Goal: Information Seeking & Learning: Learn about a topic

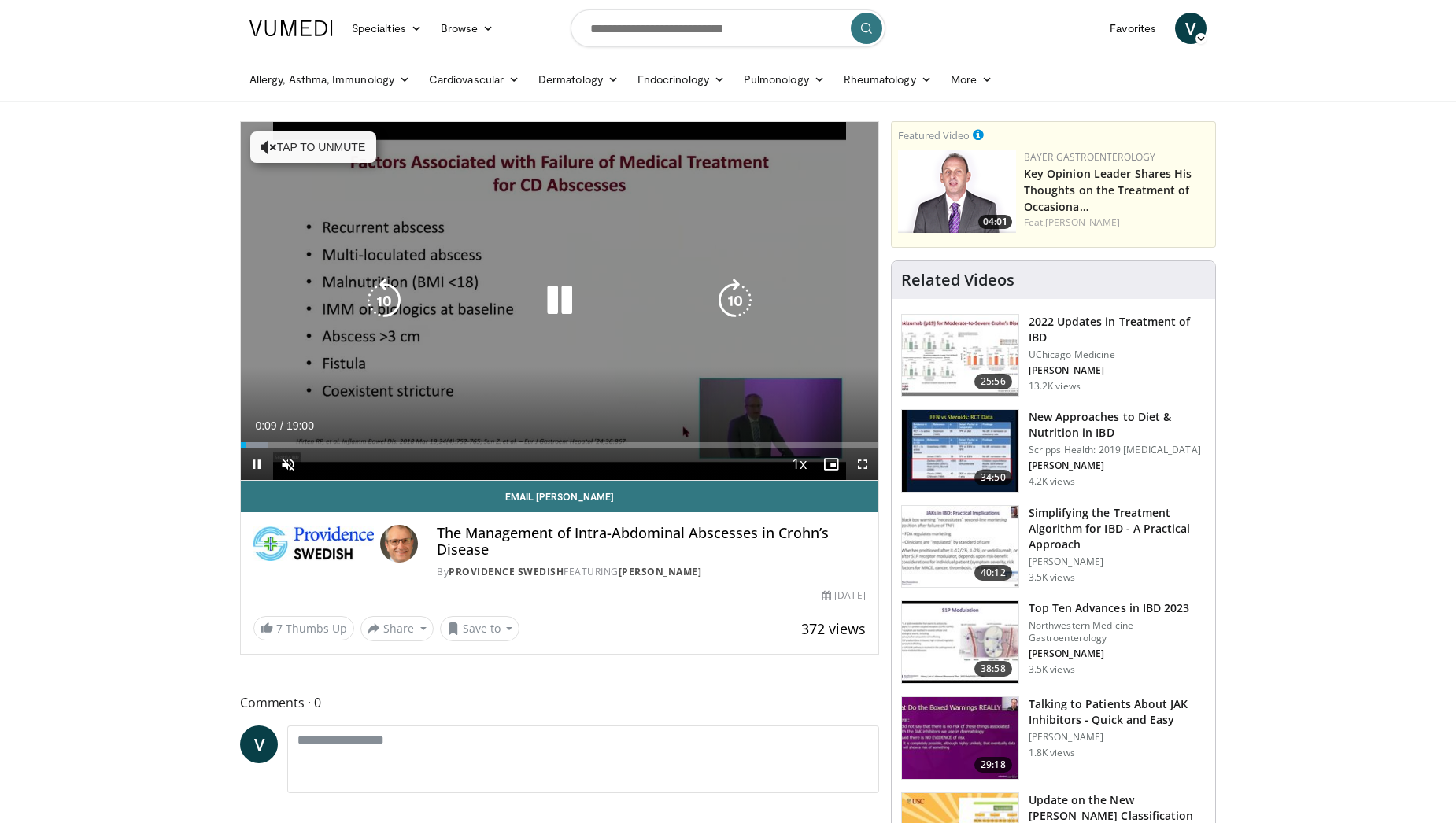
click at [262, 140] on icon "Video Player" at bounding box center [268, 147] width 16 height 16
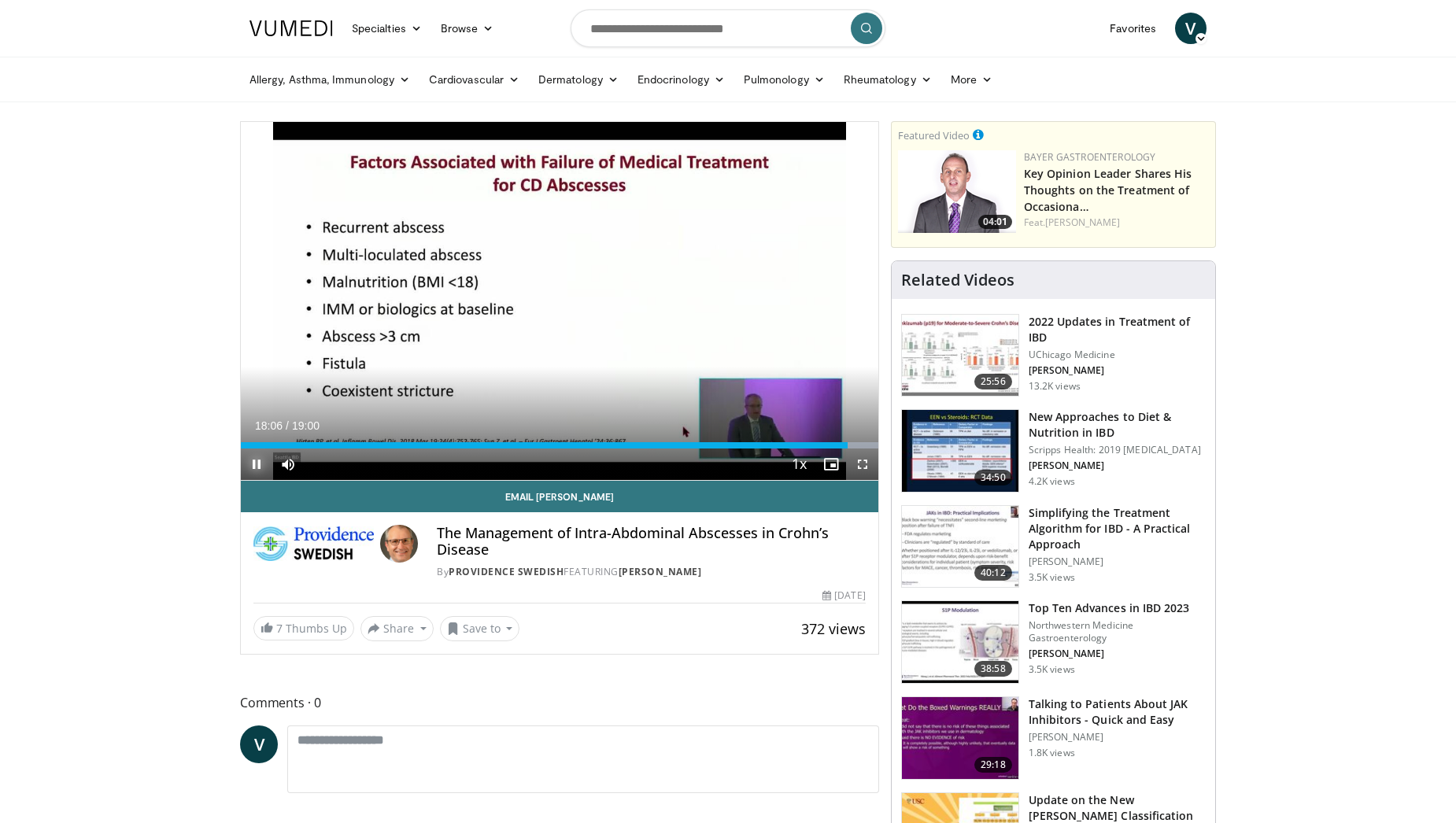
click at [255, 461] on span "Video Player" at bounding box center [256, 464] width 31 height 31
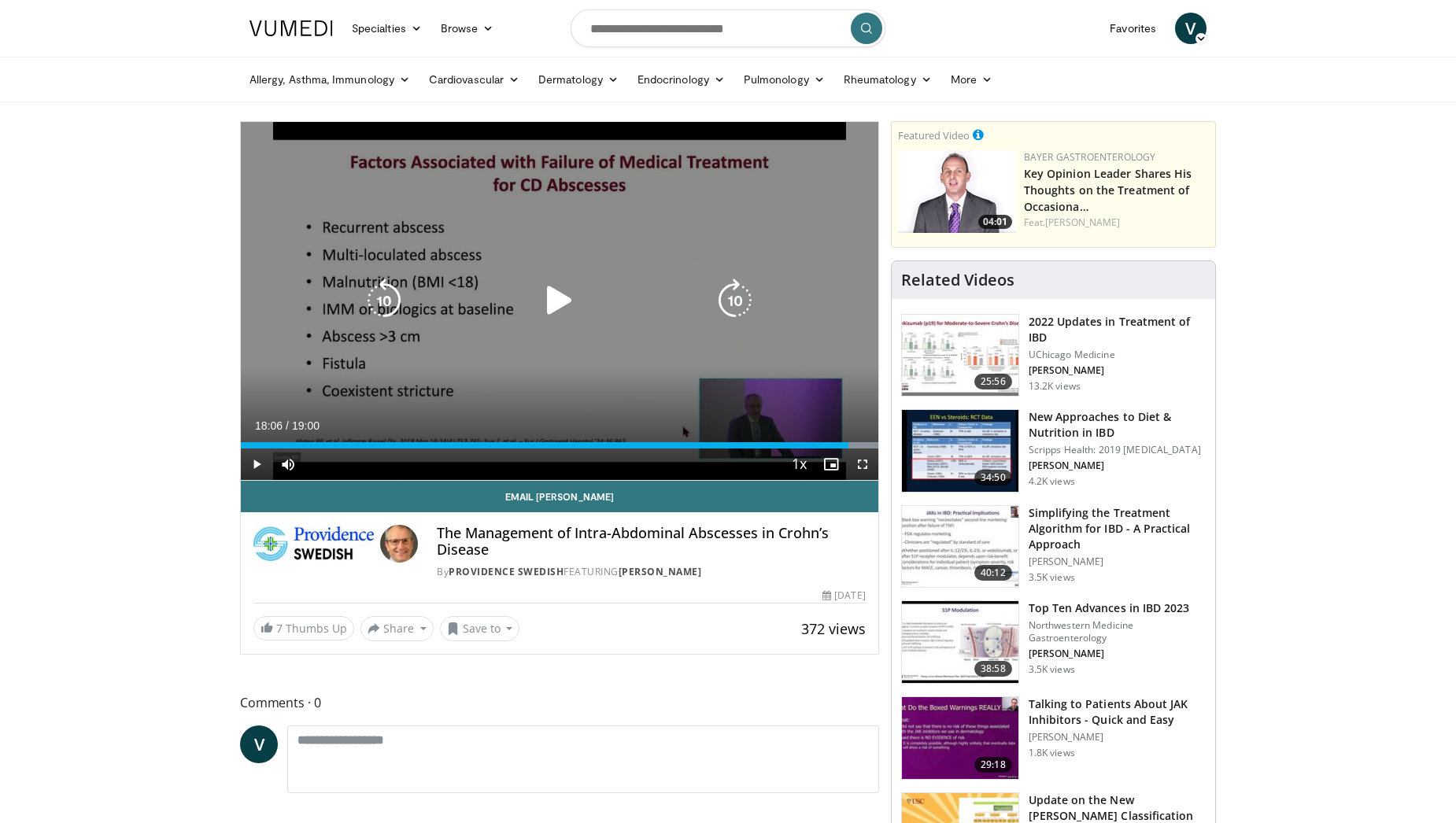
drag, startPoint x: 778, startPoint y: 417, endPoint x: 775, endPoint y: 342, distance: 75.1
click at [775, 342] on div "10 seconds Tap to unmute" at bounding box center [559, 301] width 638 height 358
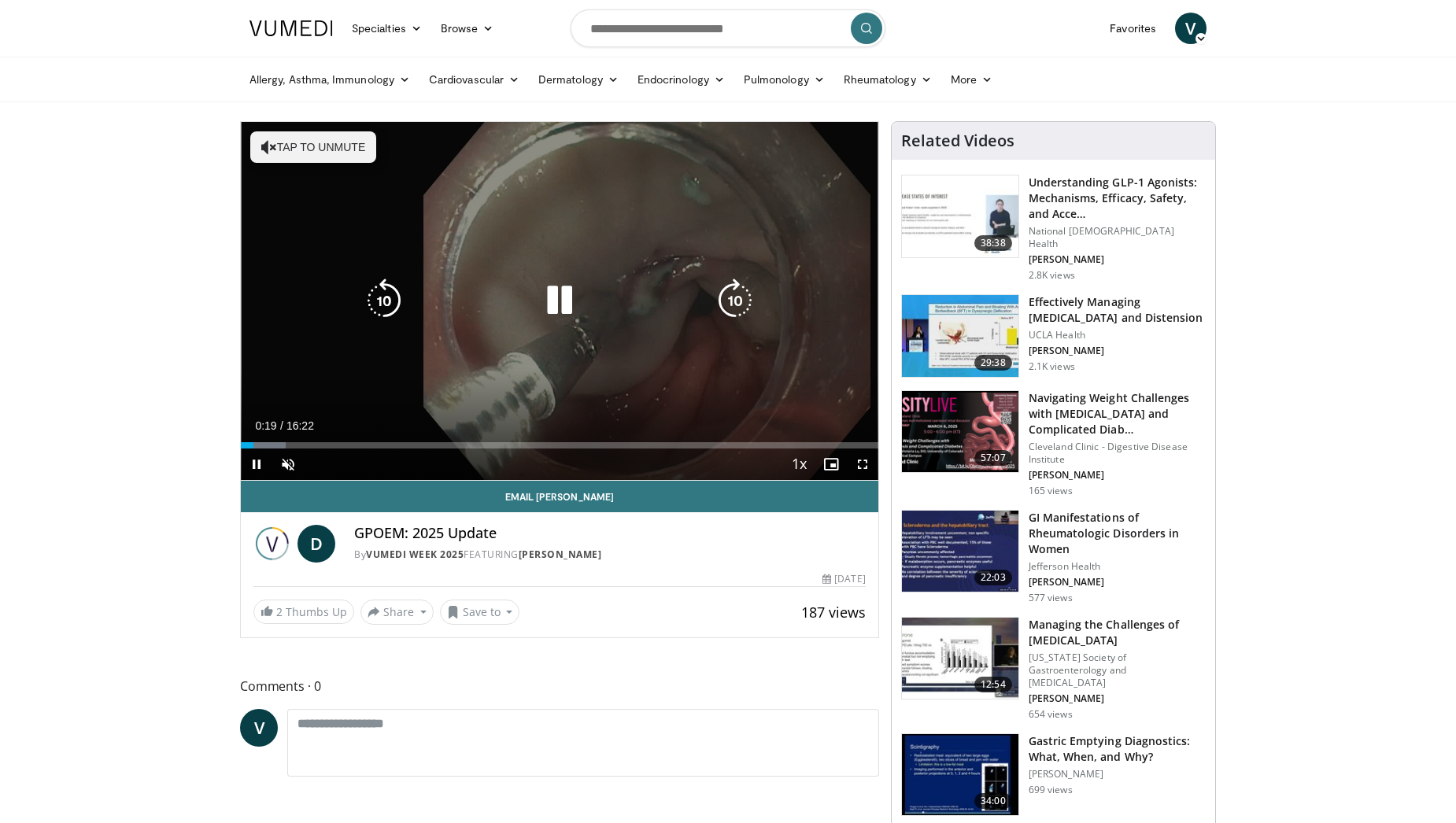
click at [269, 138] on button "Tap to unmute" at bounding box center [313, 147] width 126 height 31
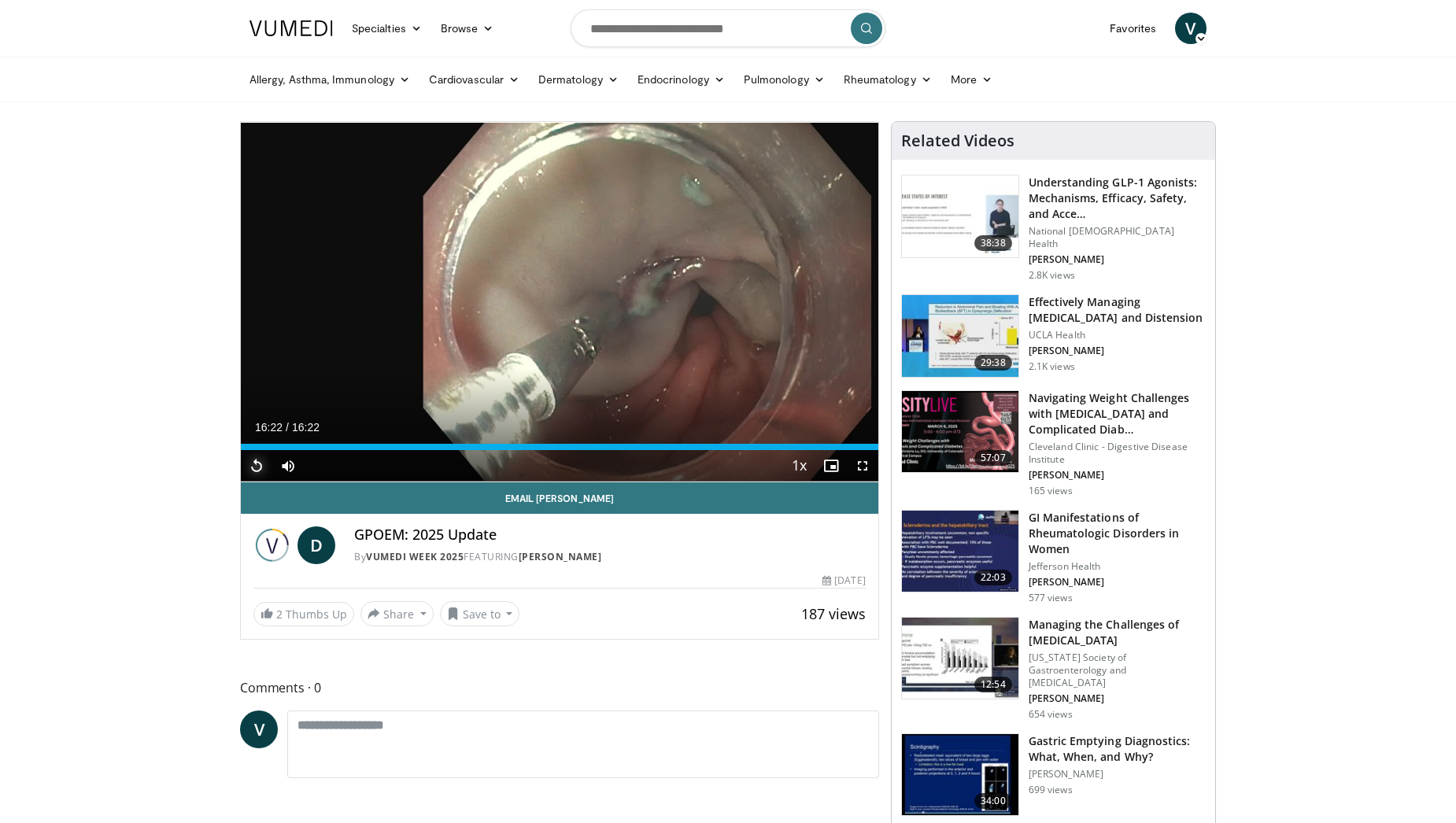
click at [254, 464] on span "Video Player" at bounding box center [256, 465] width 31 height 31
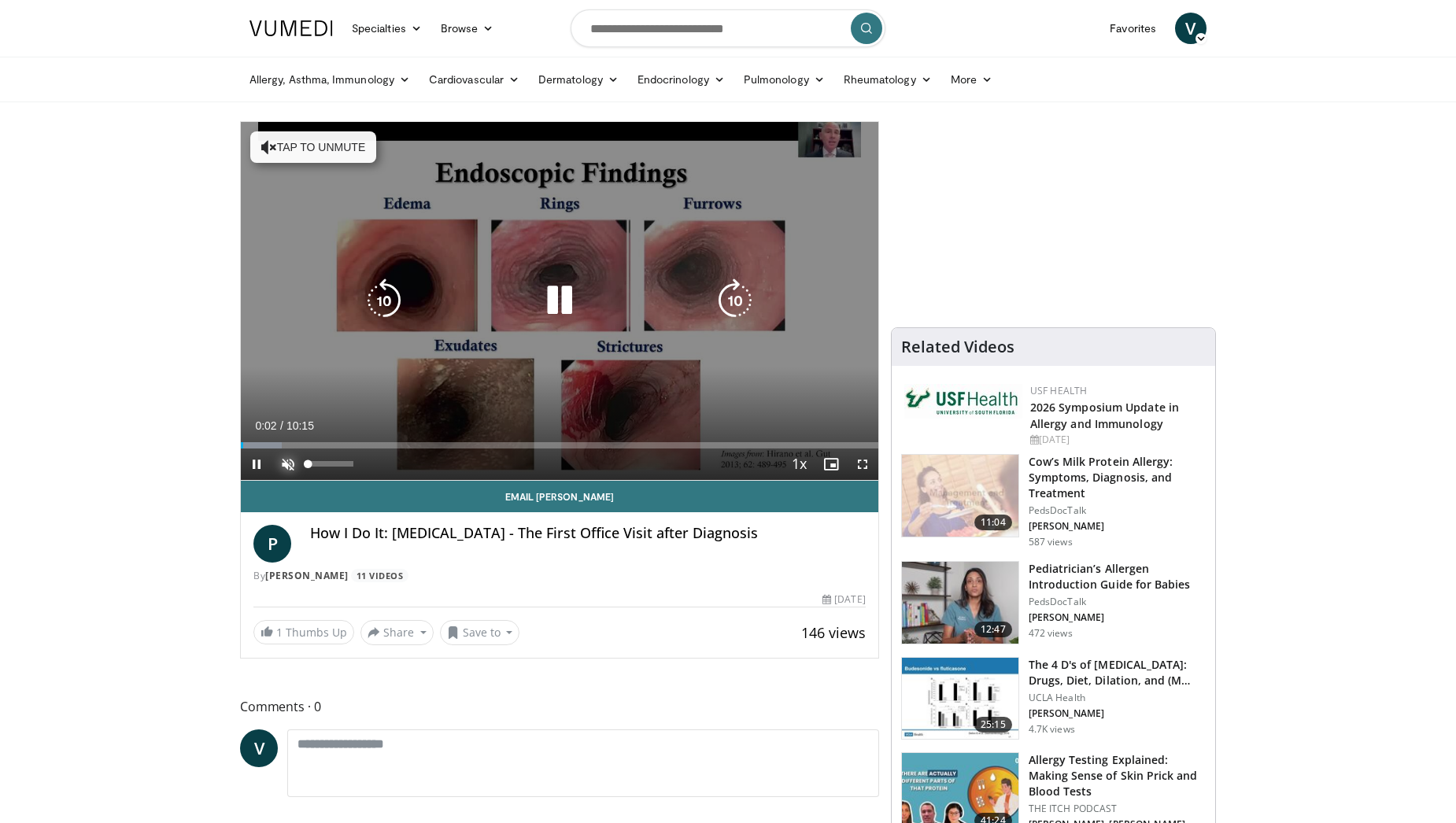
click at [288, 456] on span "Video Player" at bounding box center [288, 464] width 31 height 31
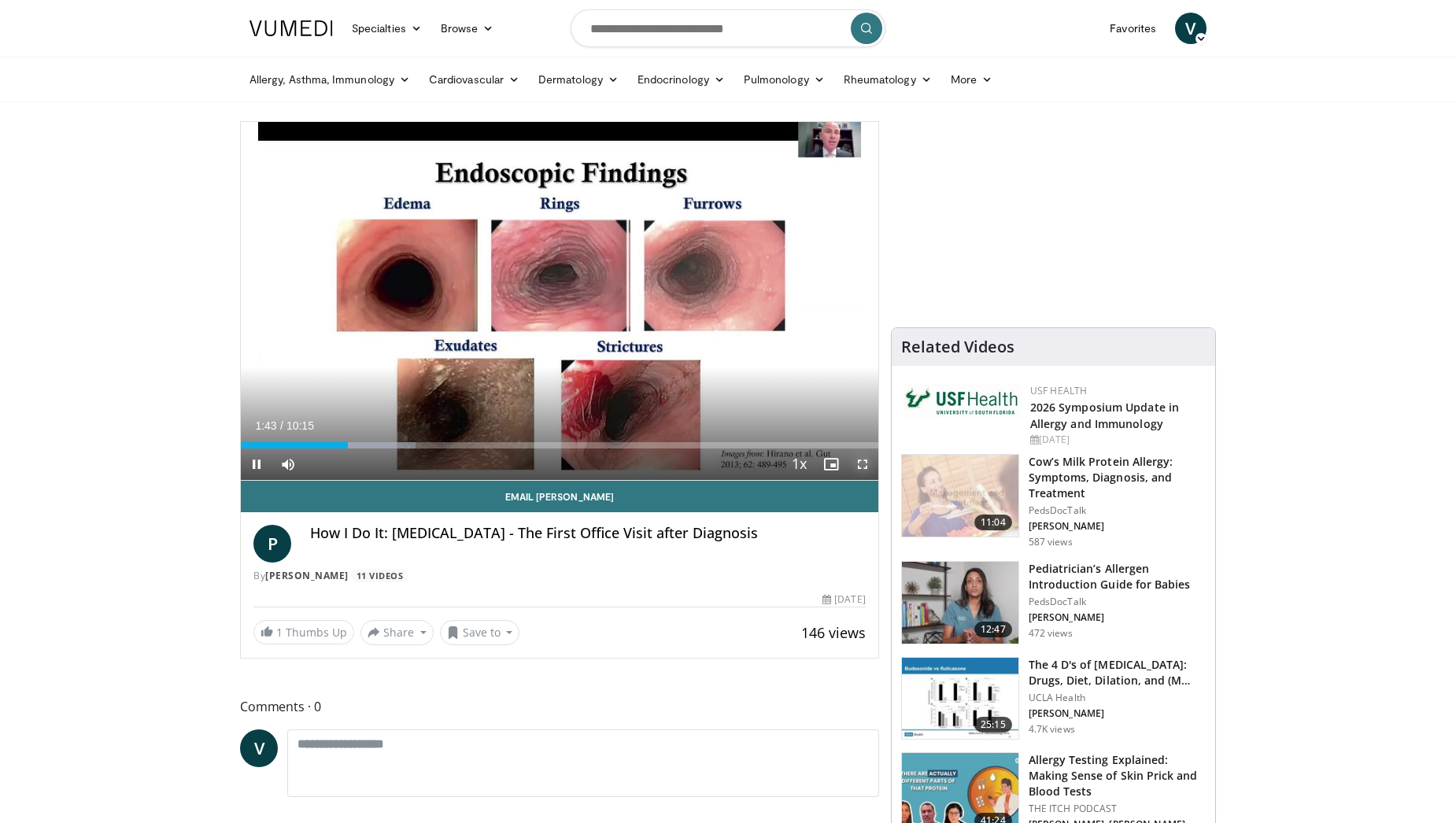
click at [860, 460] on span "Video Player" at bounding box center [863, 464] width 31 height 31
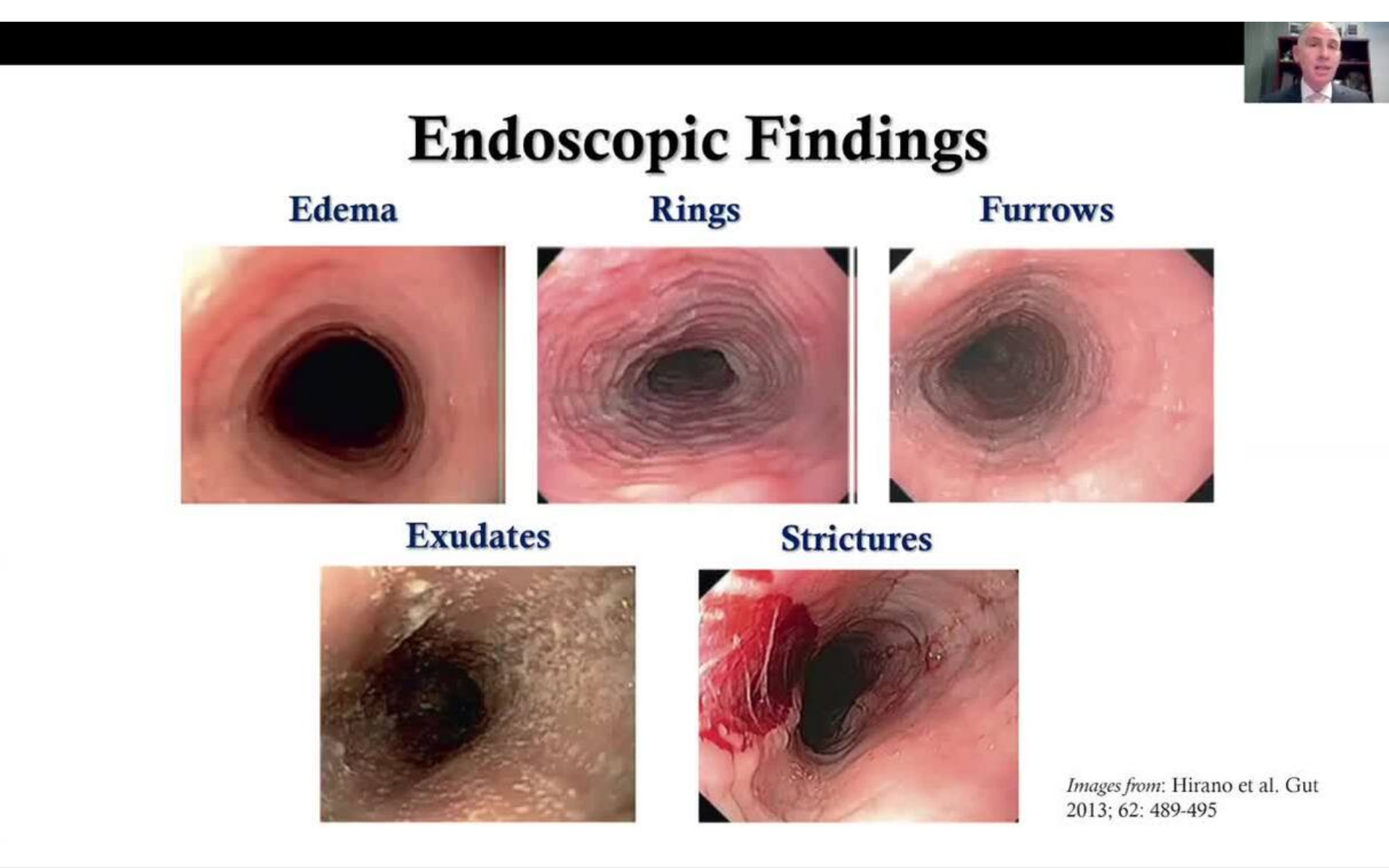
click at [1215, 564] on div "10 seconds Tap to unmute" at bounding box center [694, 434] width 1389 height 867
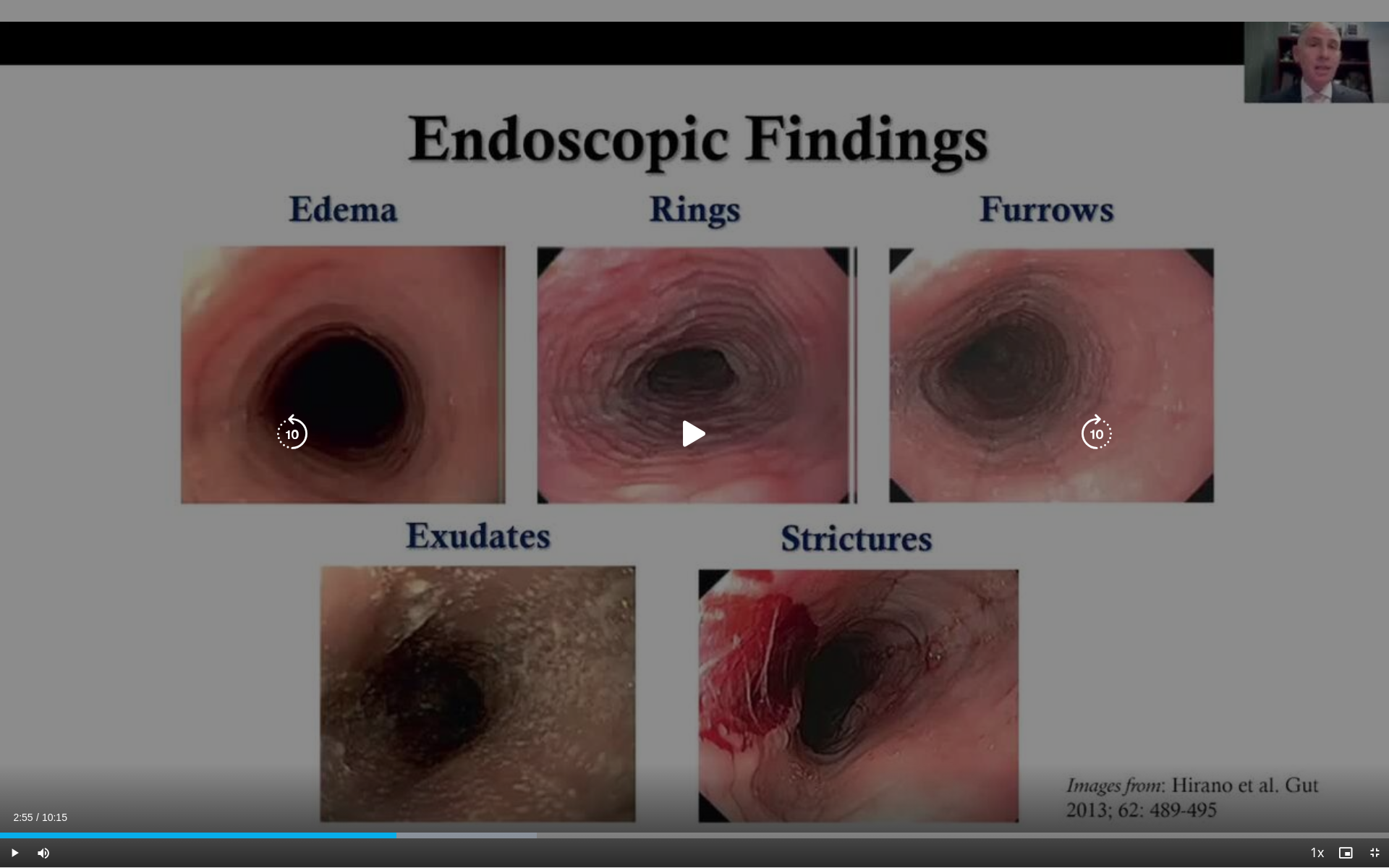
click at [1215, 564] on div "10 seconds Tap to unmute" at bounding box center [694, 434] width 1389 height 867
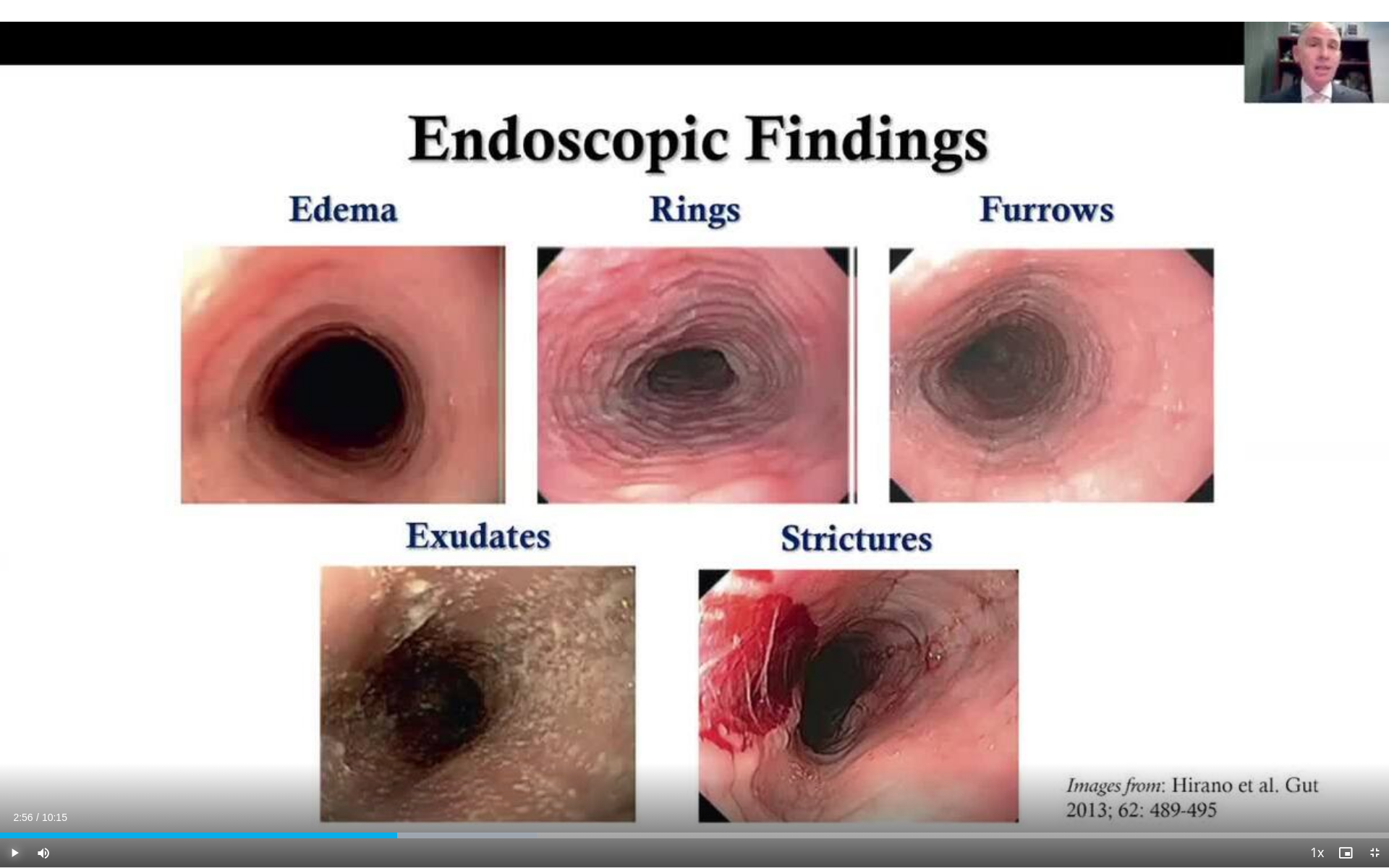
click at [13, 756] on span "Video Player" at bounding box center [14, 852] width 29 height 29
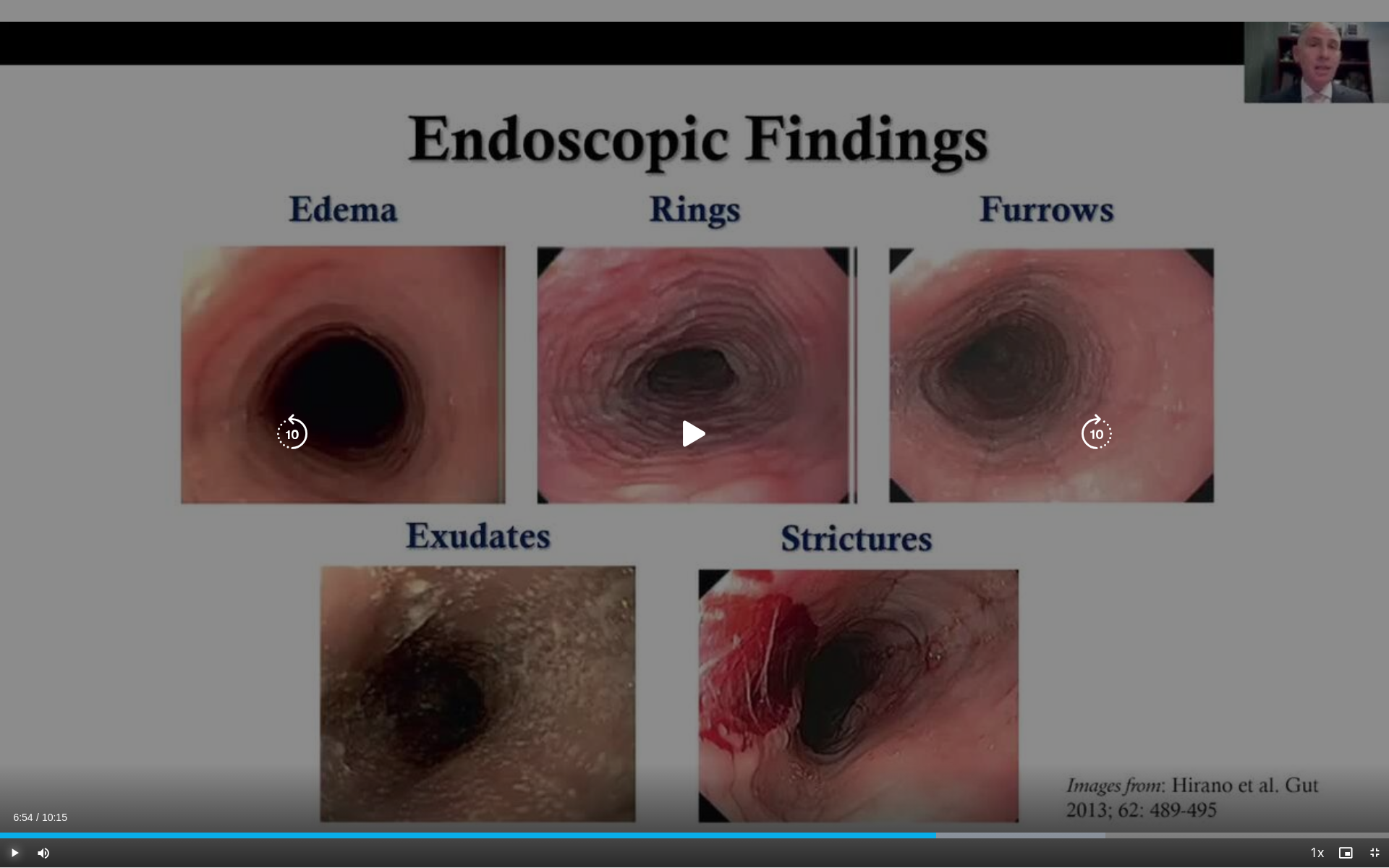
drag, startPoint x: 936, startPoint y: 832, endPoint x: 904, endPoint y: 850, distance: 36.7
click at [935, 756] on div "Loaded : 79.59% 06:54 06:55" at bounding box center [694, 831] width 1389 height 14
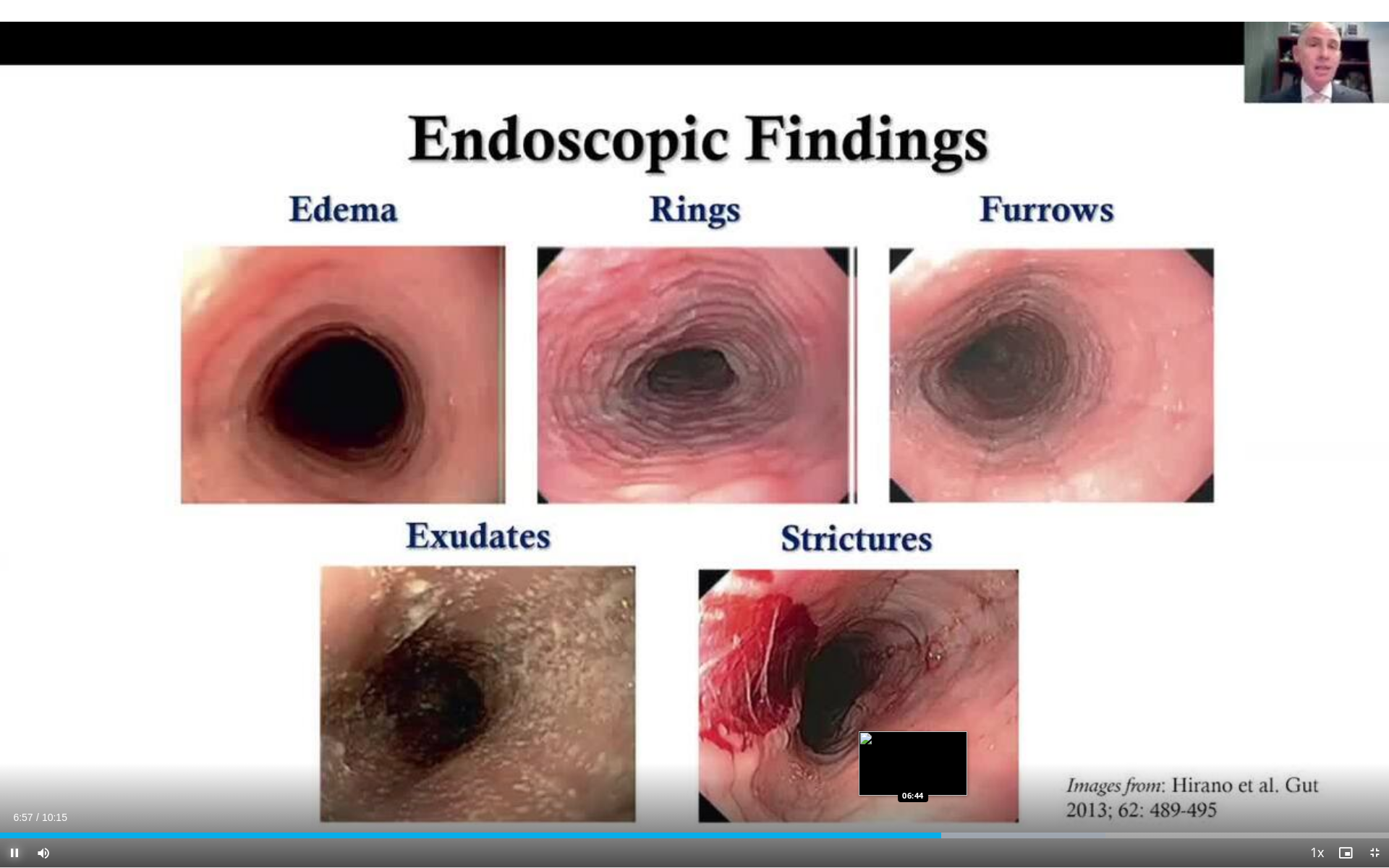
click at [913, 756] on div "06:57" at bounding box center [470, 836] width 941 height 6
